Goal: Transaction & Acquisition: Purchase product/service

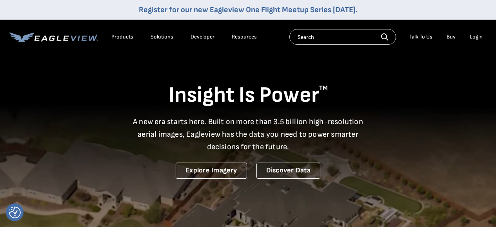
click at [478, 36] on div "Login" at bounding box center [476, 36] width 13 height 7
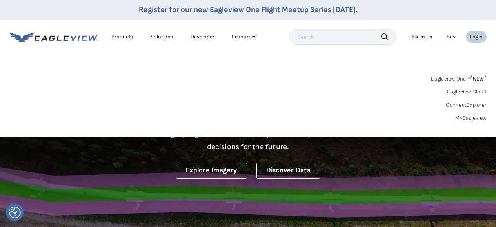
click at [463, 119] on link "MyEagleview" at bounding box center [471, 118] width 31 height 7
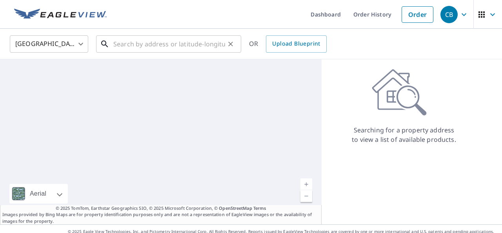
click at [124, 46] on input "text" at bounding box center [169, 44] width 112 height 22
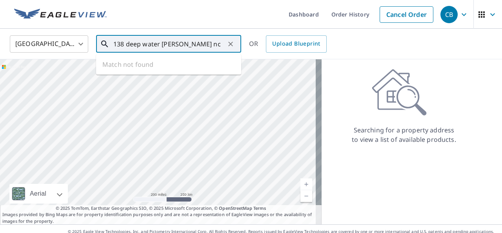
type input "138 deep water dr stella nc"
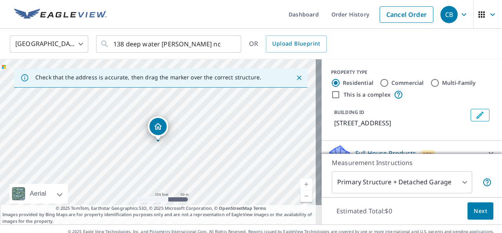
scroll to position [39, 0]
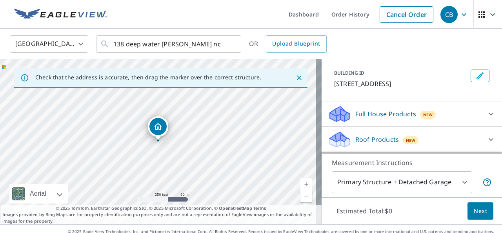
click at [436, 135] on div "Roof Products New" at bounding box center [405, 139] width 154 height 18
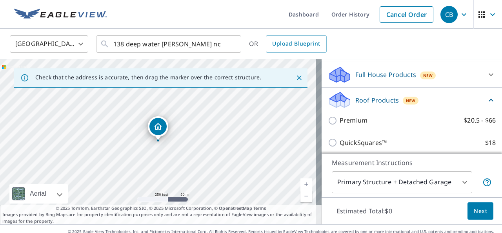
scroll to position [118, 0]
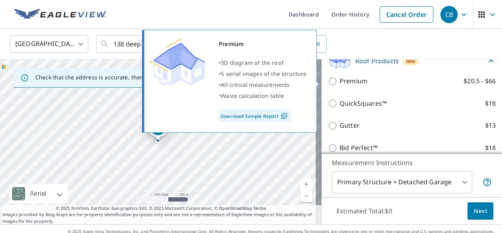
click at [330, 80] on input "Premium $20.5 - $66" at bounding box center [334, 81] width 12 height 9
checkbox input "true"
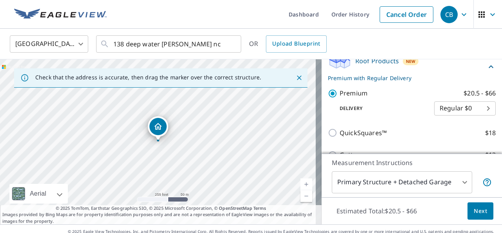
scroll to position [11, 0]
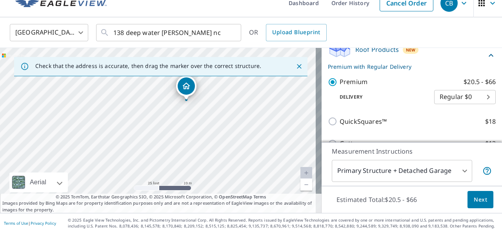
click at [480, 202] on span "Next" at bounding box center [480, 200] width 13 height 10
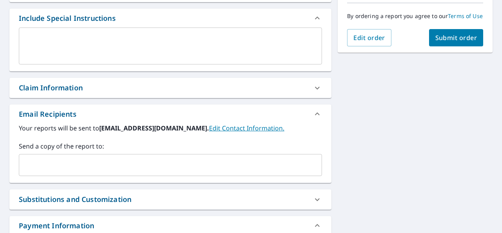
scroll to position [247, 0]
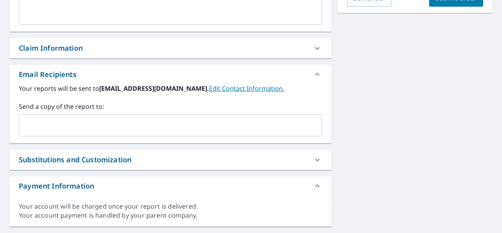
click at [61, 128] on input "text" at bounding box center [164, 125] width 285 height 15
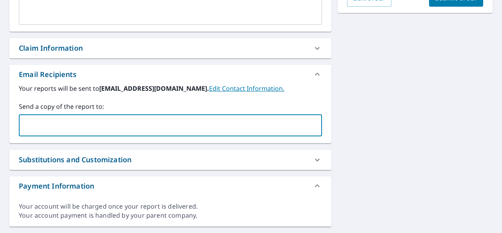
type input "americanvc@gmail.com"
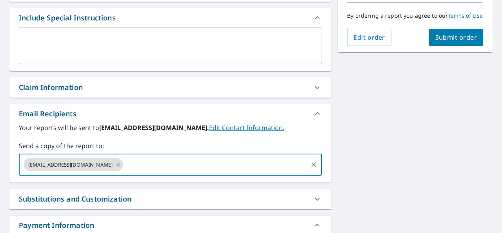
scroll to position [168, 0]
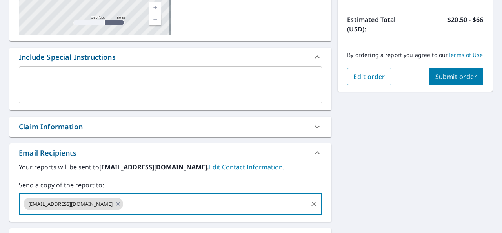
click at [452, 81] on span "Submit order" at bounding box center [457, 76] width 42 height 9
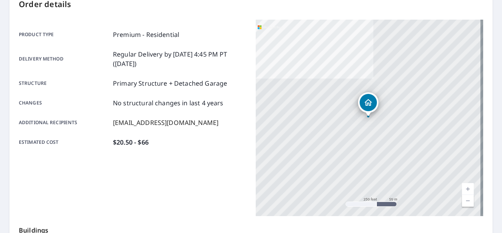
scroll to position [51, 0]
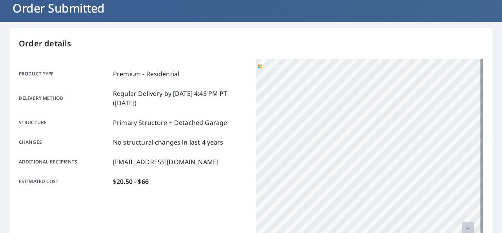
drag, startPoint x: 314, startPoint y: 187, endPoint x: 232, endPoint y: 203, distance: 83.6
click at [232, 203] on div "Product type Premium - Residential Delivery method Regular Delivery by 10/7/202…" at bounding box center [251, 157] width 465 height 196
click at [325, 151] on div "138 Deepwater Dr Stella, NC 28582" at bounding box center [370, 157] width 228 height 196
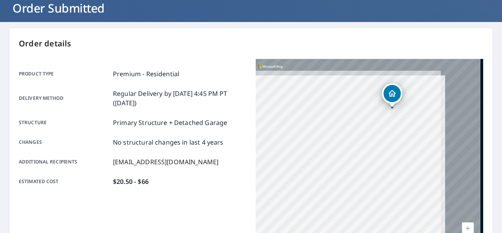
drag, startPoint x: 428, startPoint y: 107, endPoint x: 292, endPoint y: 197, distance: 162.5
click at [292, 197] on div "138 Deepwater Dr Stella, NC 28582" at bounding box center [370, 157] width 228 height 196
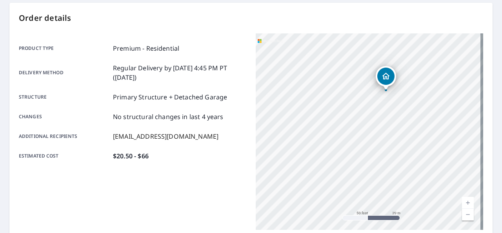
scroll to position [0, 0]
